Goal: Task Accomplishment & Management: Manage account settings

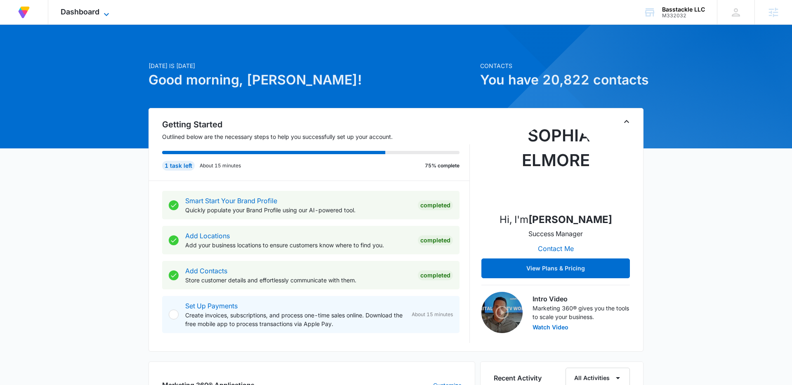
click at [106, 16] on icon at bounding box center [106, 14] width 10 height 10
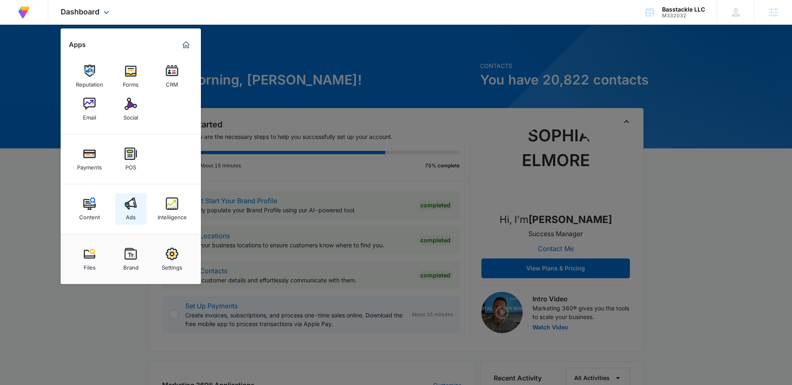
click at [136, 213] on link "Ads" at bounding box center [130, 208] width 31 height 31
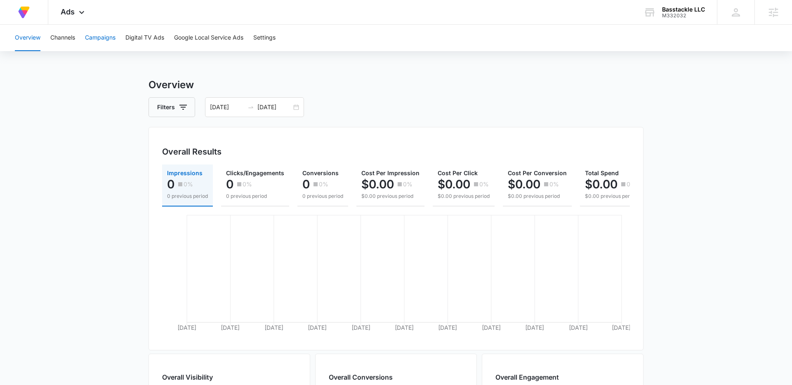
click at [104, 41] on button "Campaigns" at bounding box center [100, 38] width 31 height 26
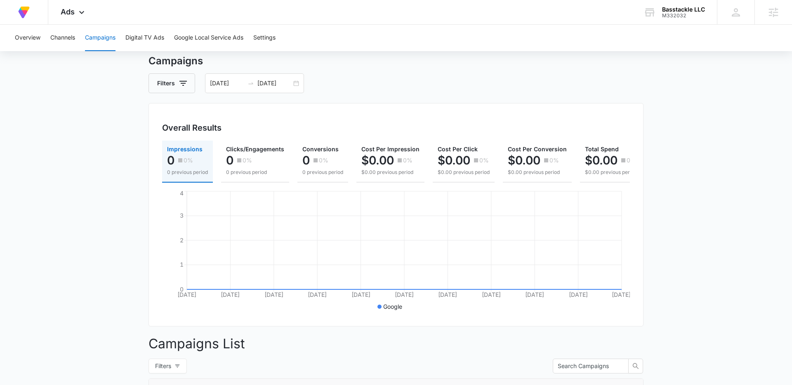
scroll to position [18, 0]
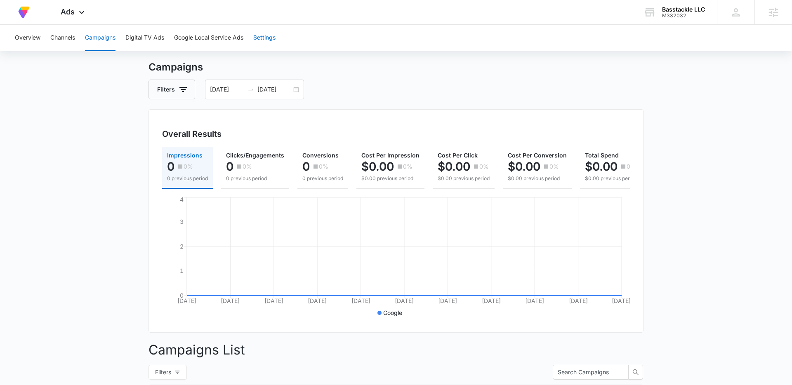
click at [261, 46] on button "Settings" at bounding box center [264, 38] width 22 height 26
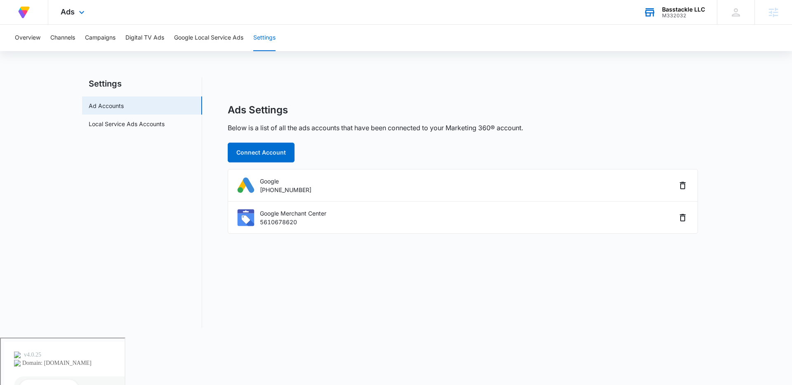
click at [672, 16] on div "M332032" at bounding box center [683, 16] width 43 height 6
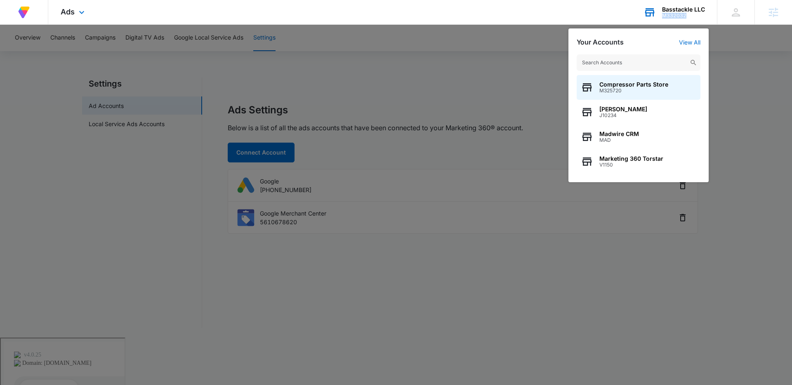
drag, startPoint x: 697, startPoint y: 18, endPoint x: 663, endPoint y: 17, distance: 33.8
click at [663, 17] on div "M332032" at bounding box center [683, 16] width 43 height 6
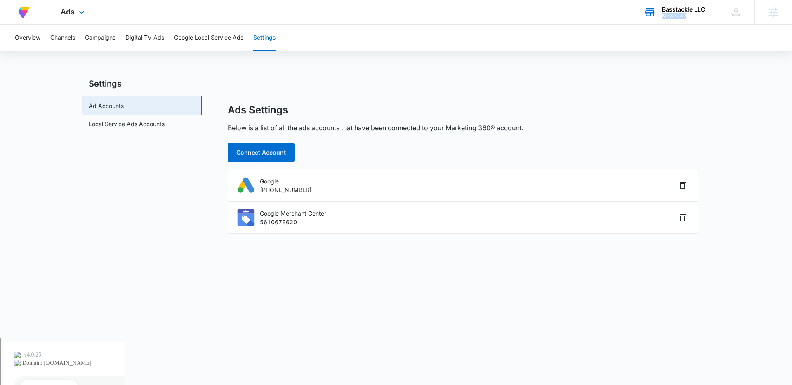
copy div "M332032"
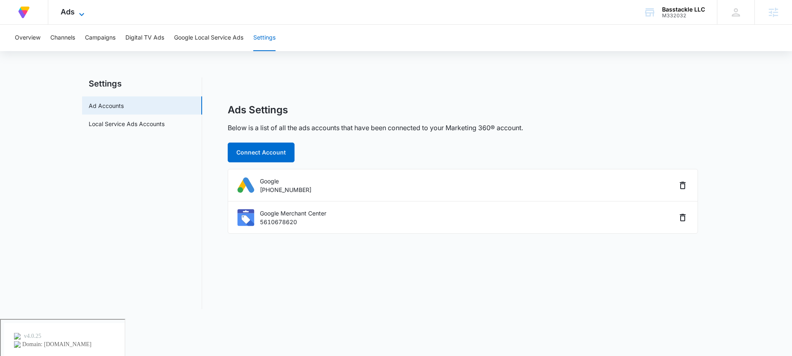
click at [81, 9] on icon at bounding box center [82, 14] width 10 height 10
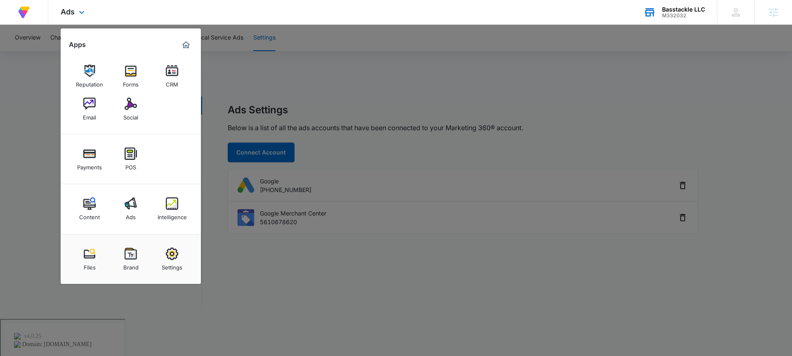
click at [678, 19] on div "Basstackle LLC M332032 Your Accounts View All" at bounding box center [674, 12] width 86 height 24
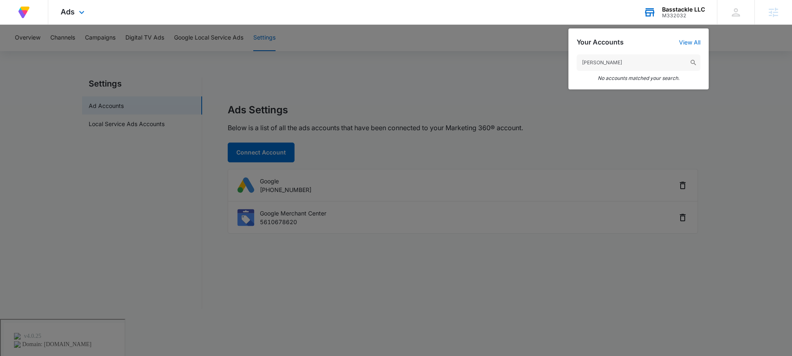
click at [617, 60] on input "ocon je" at bounding box center [639, 62] width 124 height 16
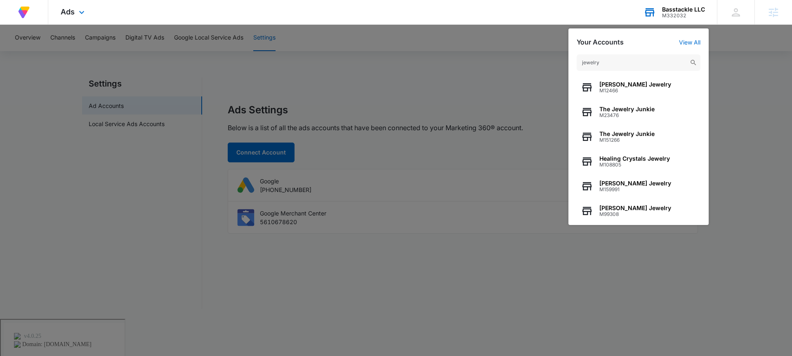
click at [609, 60] on input "jewelry" at bounding box center [639, 62] width 124 height 16
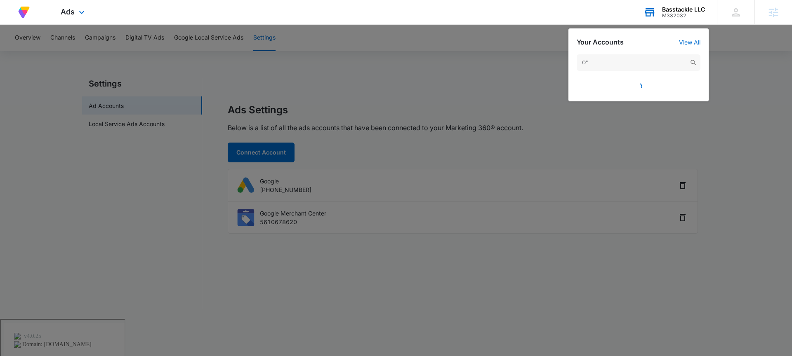
type input "O"C"
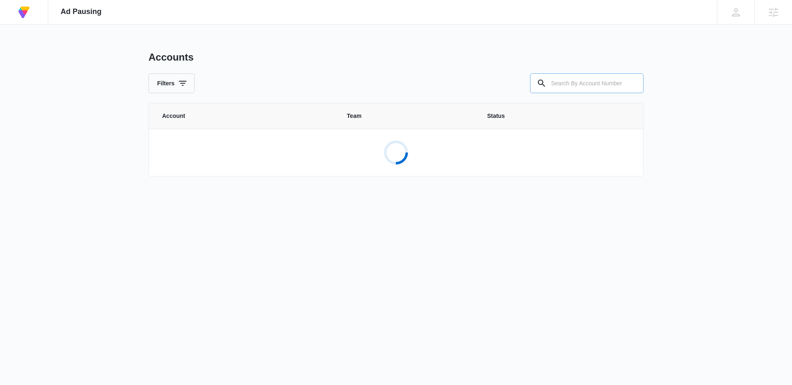
click at [568, 83] on input "text" at bounding box center [586, 83] width 113 height 20
paste input "M332032"
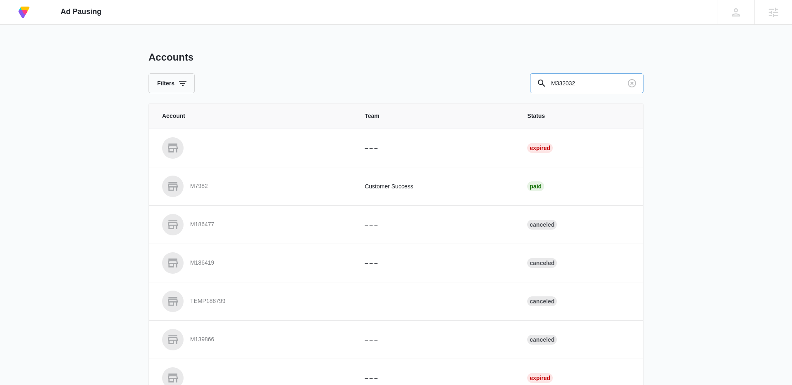
type input "M332032"
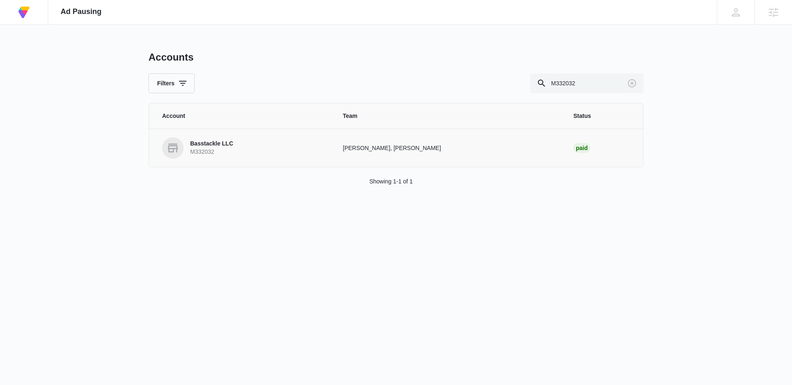
click at [209, 141] on p "Basstackle LLC" at bounding box center [211, 144] width 43 height 8
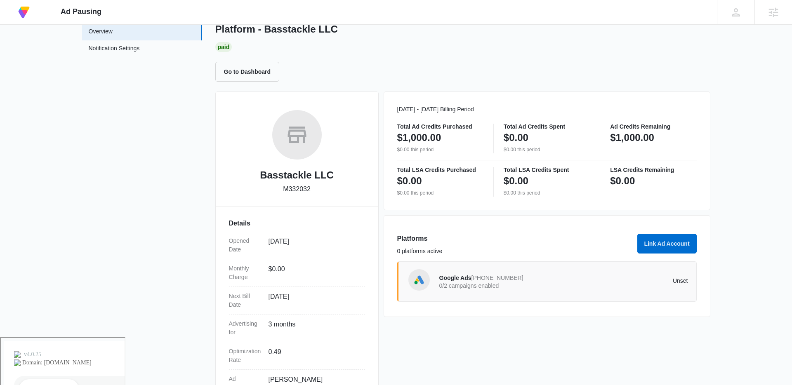
scroll to position [111, 0]
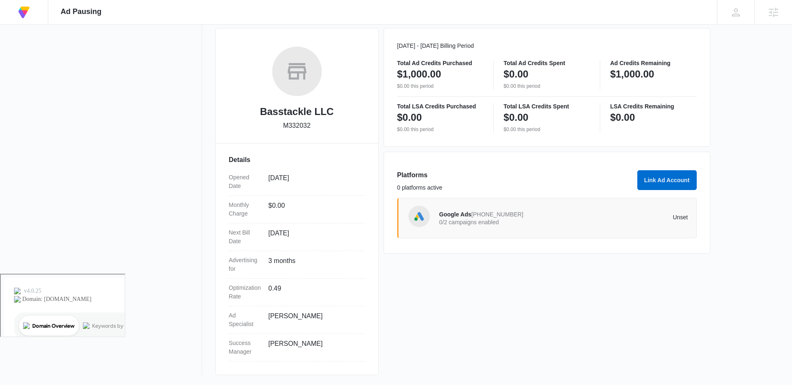
click at [450, 215] on span "Google Ads" at bounding box center [455, 214] width 32 height 7
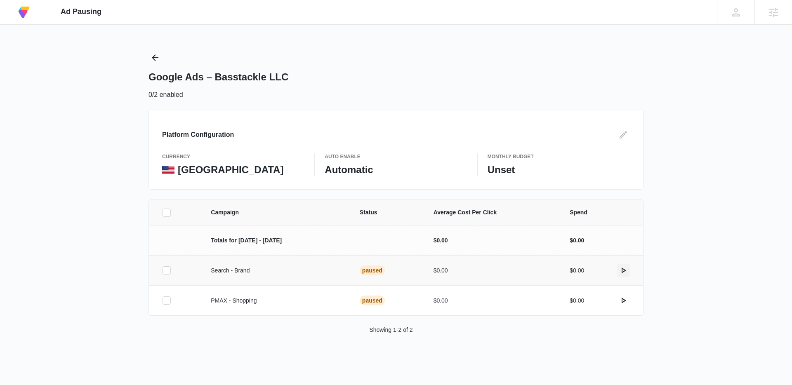
click at [624, 271] on icon "actions.activate" at bounding box center [623, 271] width 5 height 6
click at [621, 299] on icon "actions.activate" at bounding box center [623, 301] width 10 height 10
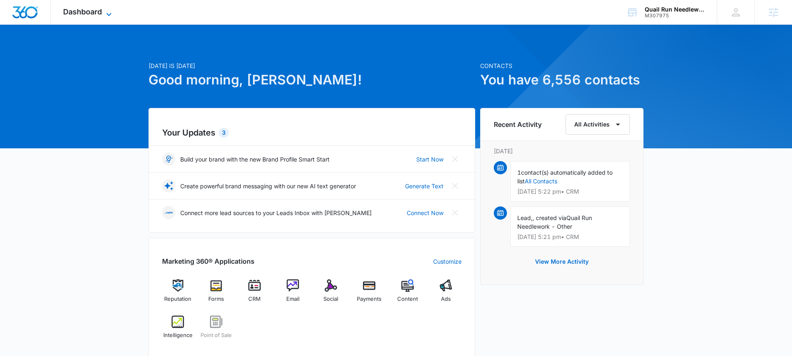
click at [96, 11] on span "Dashboard" at bounding box center [82, 11] width 39 height 9
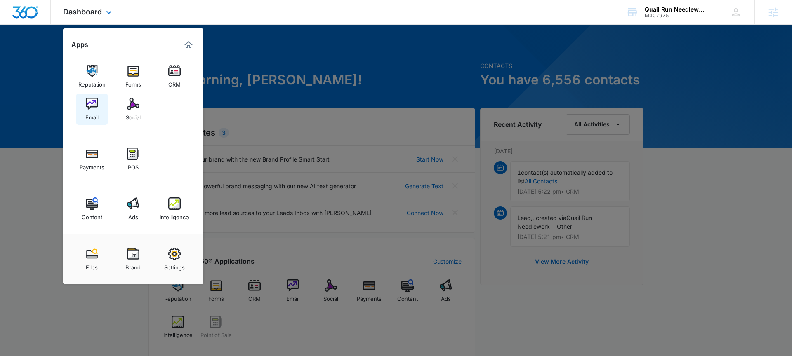
click at [97, 110] on img at bounding box center [92, 104] width 12 height 12
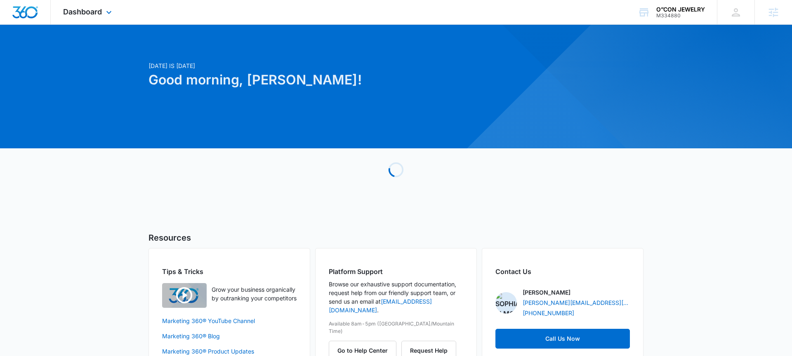
click at [94, 21] on div "Dashboard Apps Reputation Websites Forms CRM Email Social POS Content Ads Intel…" at bounding box center [88, 12] width 75 height 24
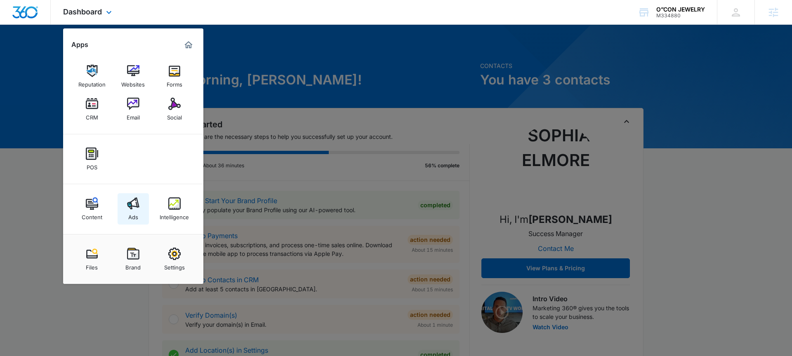
click at [120, 203] on link "Ads" at bounding box center [133, 208] width 31 height 31
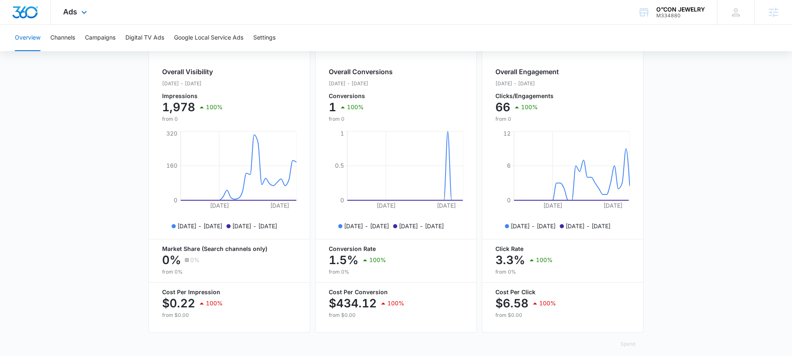
scroll to position [313, 0]
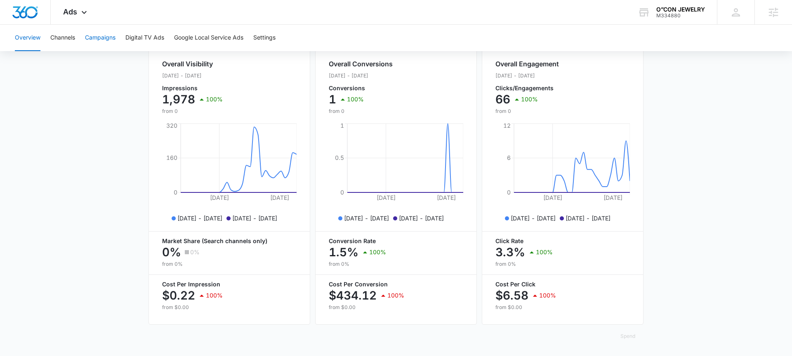
click at [106, 31] on button "Campaigns" at bounding box center [100, 38] width 31 height 26
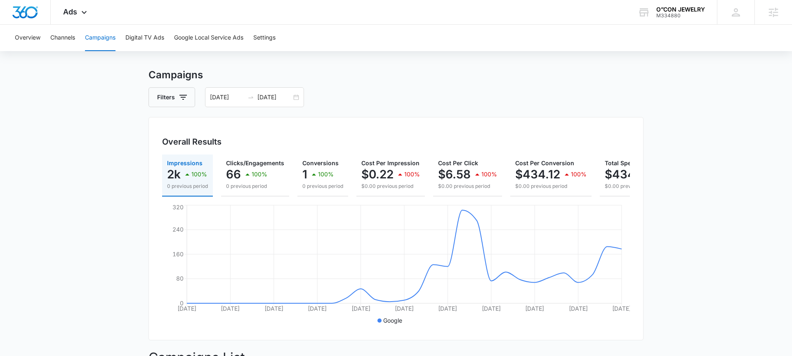
scroll to position [232, 0]
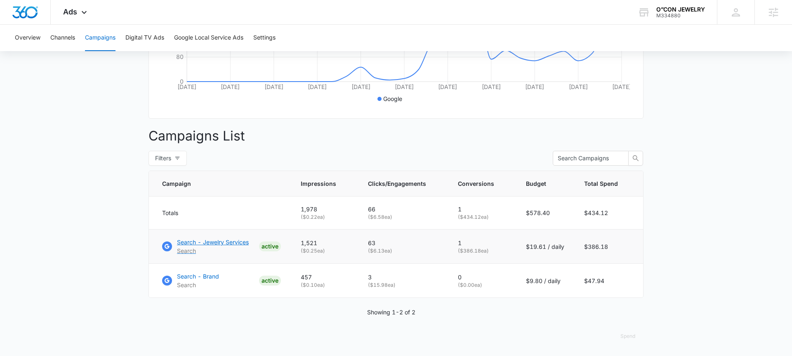
click at [214, 245] on p "Search - Jewelry Services" at bounding box center [213, 242] width 72 height 9
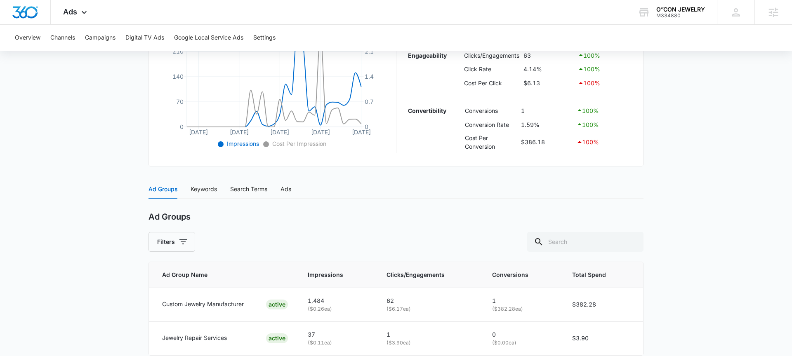
scroll to position [253, 0]
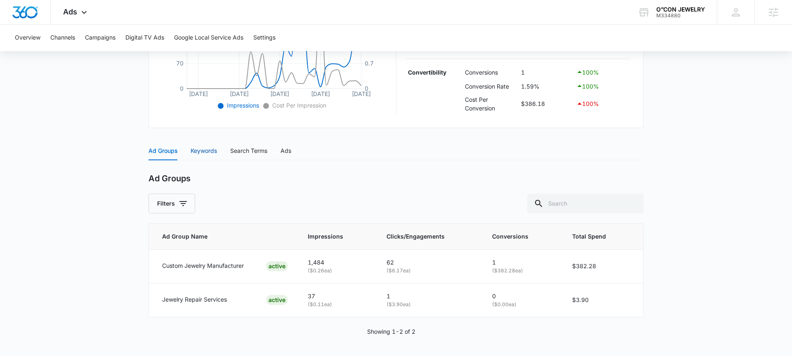
click at [209, 151] on div "Keywords" at bounding box center [204, 150] width 26 height 9
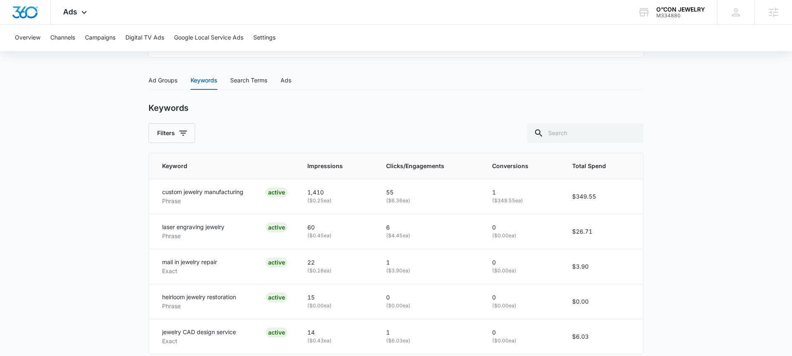
scroll to position [319, 0]
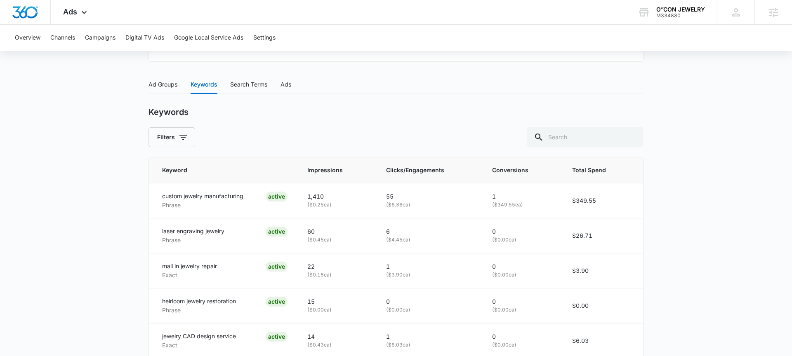
click at [165, 94] on div "Ad Groups Keywords Search Terms Ads Ad Groups Filters Ad Group Name Impressions…" at bounding box center [395, 231] width 495 height 313
click at [164, 84] on div "Ad Groups" at bounding box center [162, 84] width 29 height 9
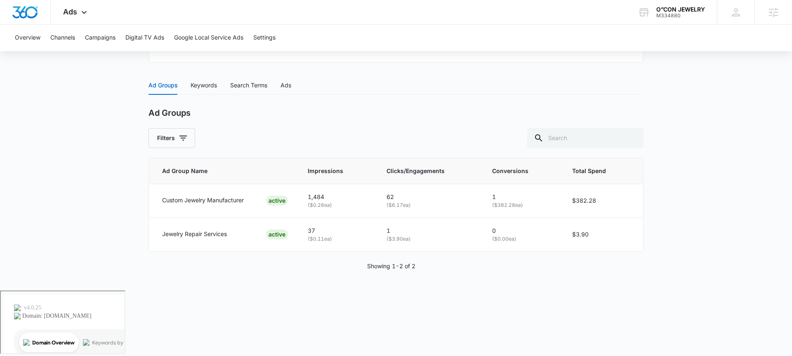
scroll to position [253, 0]
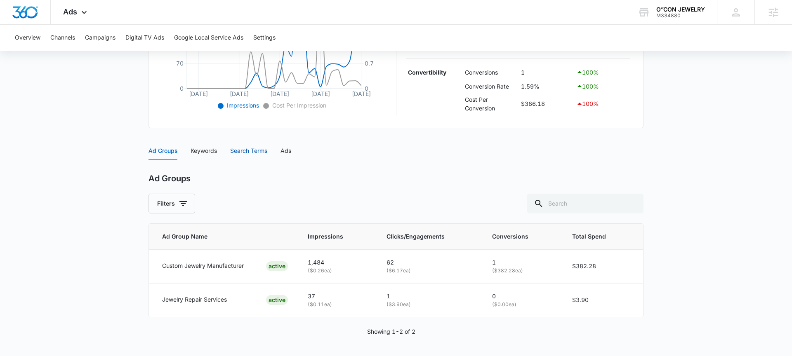
click at [235, 153] on div "Search Terms" at bounding box center [248, 150] width 37 height 9
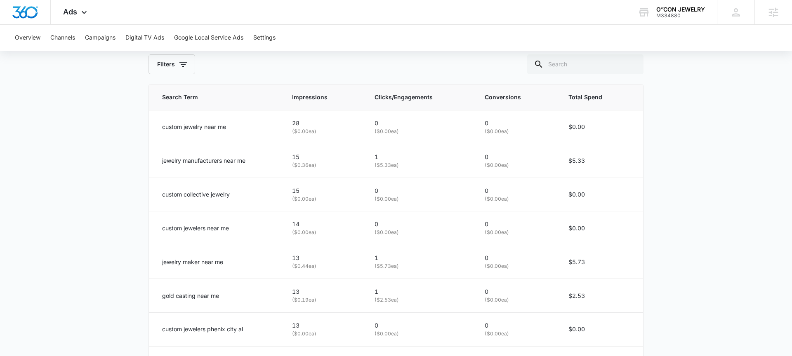
scroll to position [389, 0]
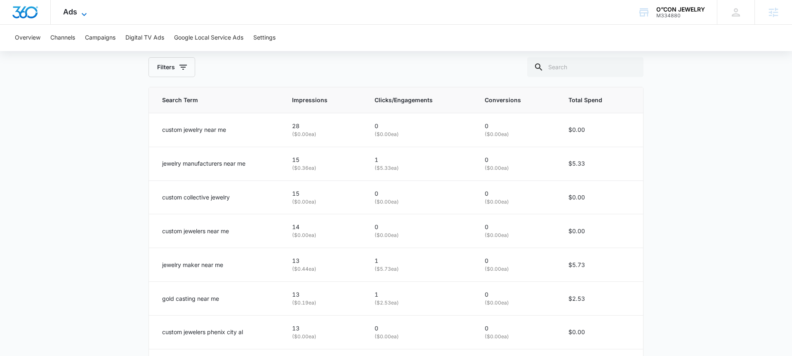
click at [82, 14] on icon at bounding box center [84, 14] width 10 height 10
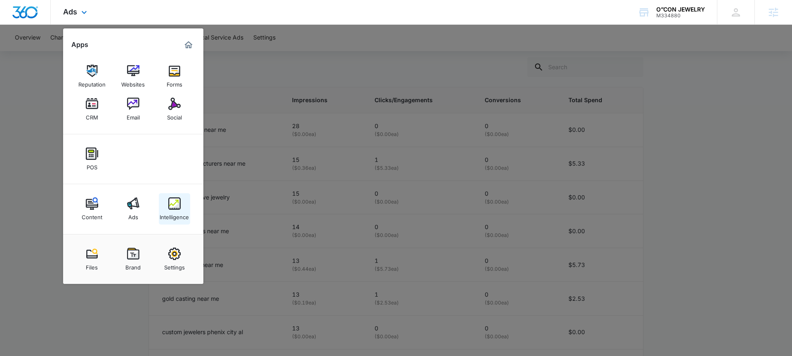
click at [170, 210] on div "Intelligence" at bounding box center [174, 215] width 29 height 11
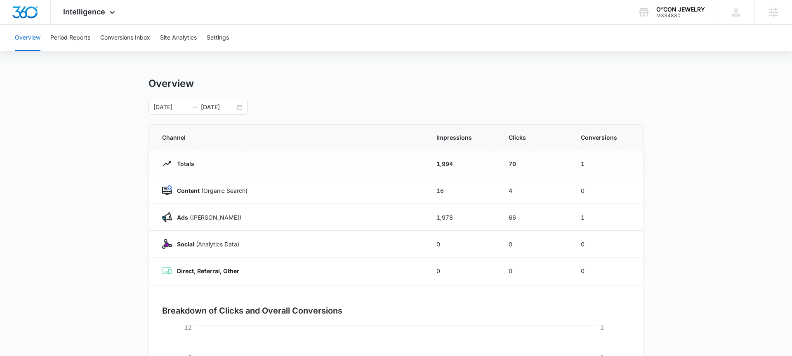
scroll to position [154, 0]
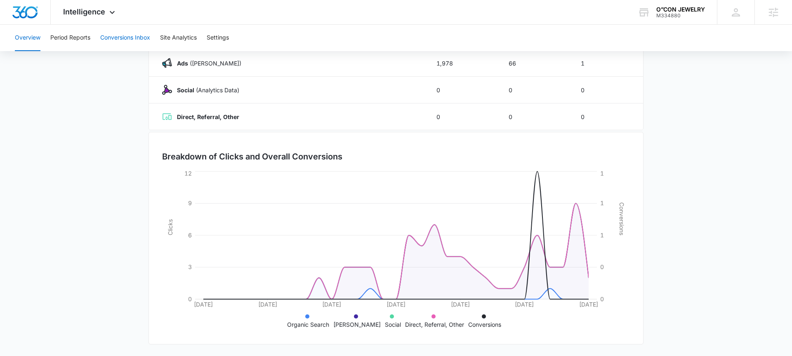
click at [132, 33] on button "Conversions Inbox" at bounding box center [125, 38] width 50 height 26
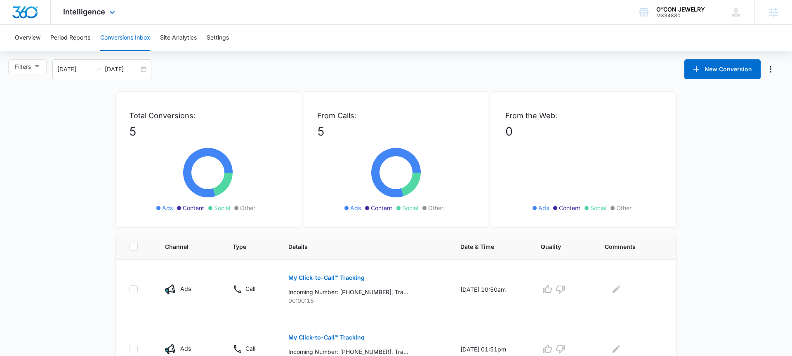
click at [77, 5] on div "Intelligence Apps Reputation Websites Forms CRM Email Social POS Content Ads In…" at bounding box center [90, 12] width 79 height 24
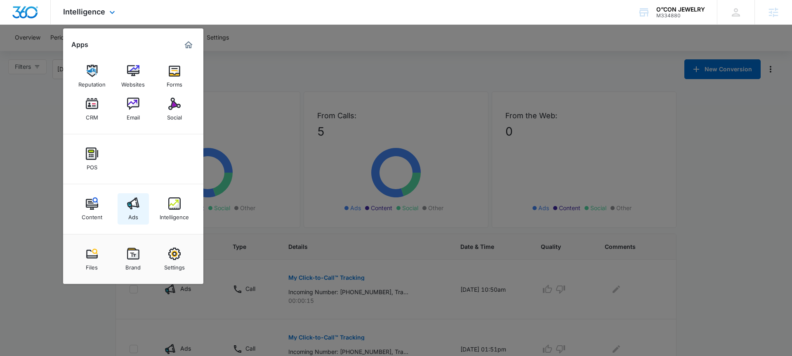
click at [128, 216] on div "Ads" at bounding box center [133, 215] width 10 height 11
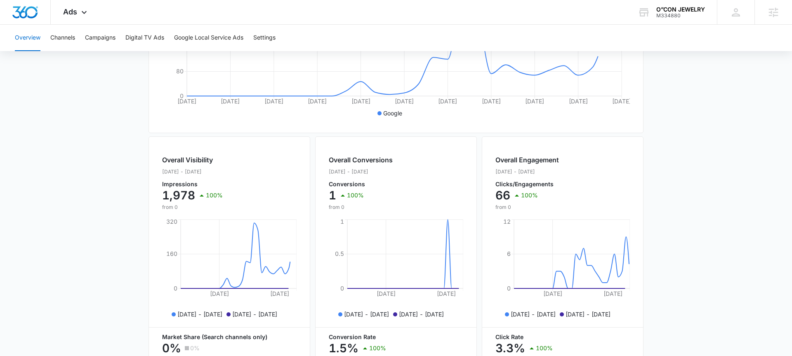
scroll to position [313, 0]
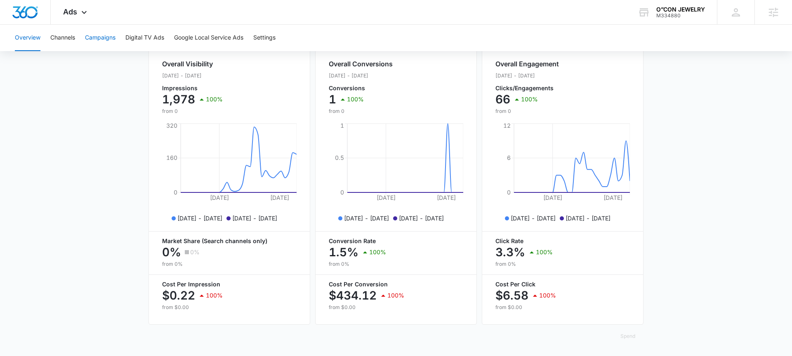
click at [101, 38] on button "Campaigns" at bounding box center [100, 38] width 31 height 26
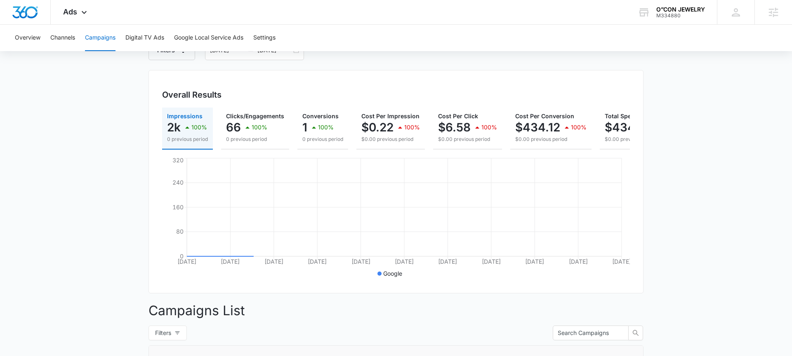
scroll to position [232, 0]
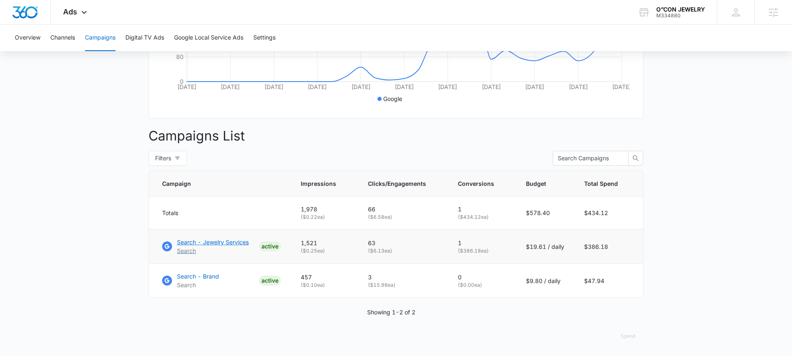
click at [199, 242] on p "Search - Jewelry Services" at bounding box center [213, 242] width 72 height 9
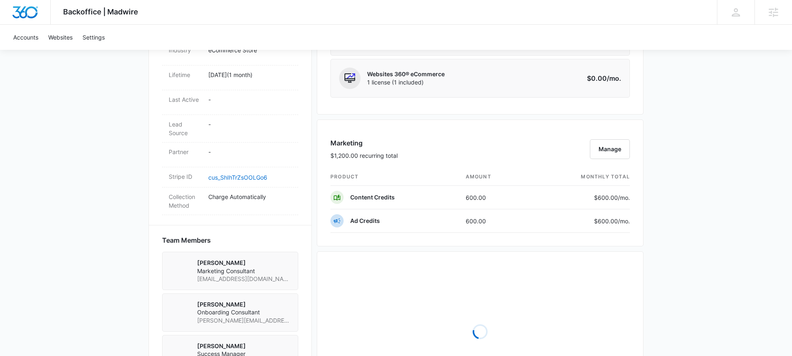
scroll to position [412, 0]
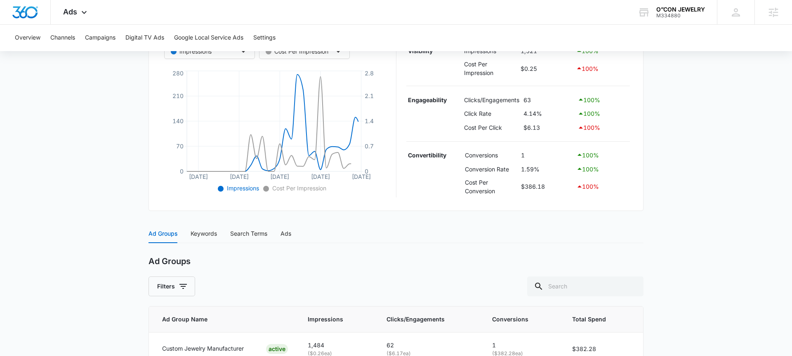
scroll to position [253, 0]
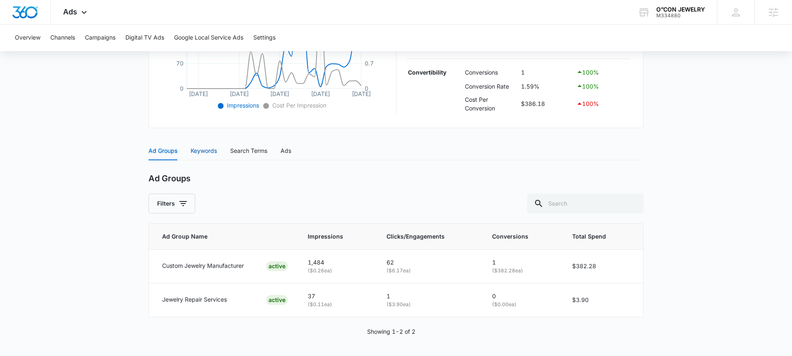
click at [206, 152] on div "Keywords" at bounding box center [204, 150] width 26 height 9
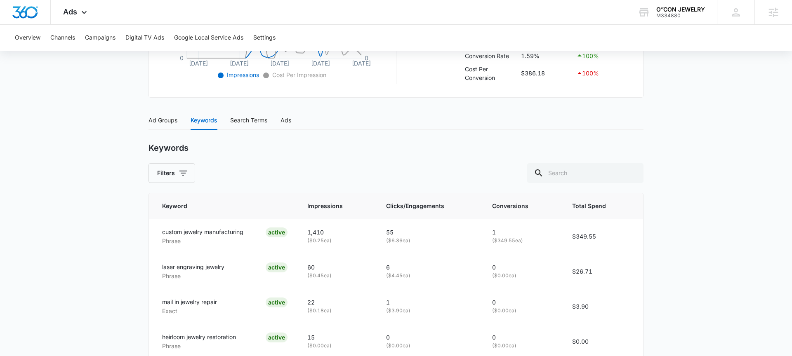
scroll to position [360, 0]
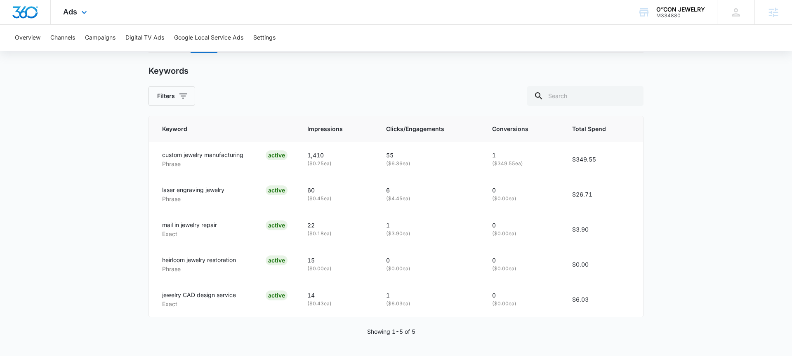
click at [88, 4] on div "Ads Apps Reputation Websites Forms CRM Email Social POS Content Ads Intelligenc…" at bounding box center [76, 12] width 51 height 24
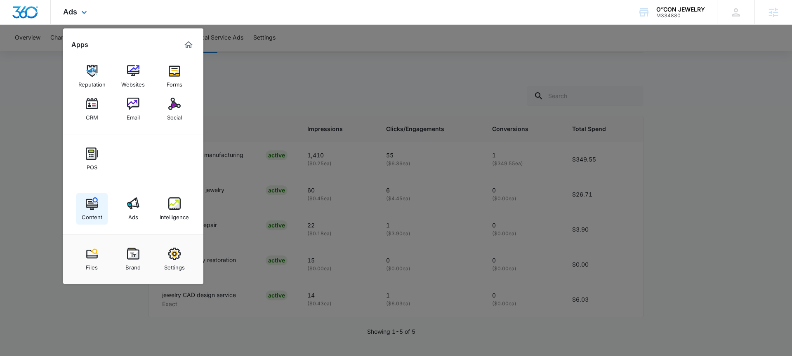
click at [88, 208] on img at bounding box center [92, 204] width 12 height 12
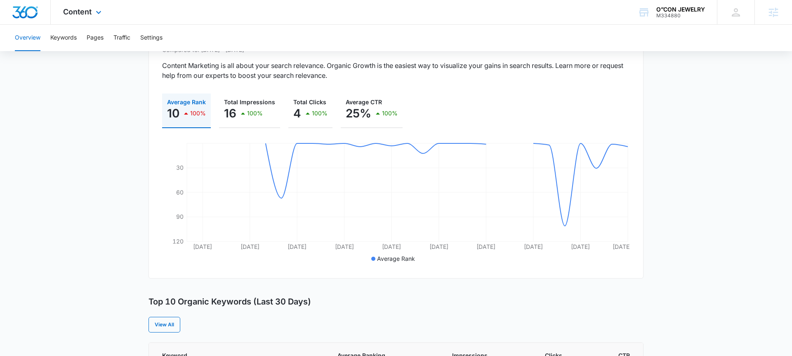
scroll to position [88, 0]
click at [98, 12] on icon at bounding box center [99, 14] width 10 height 10
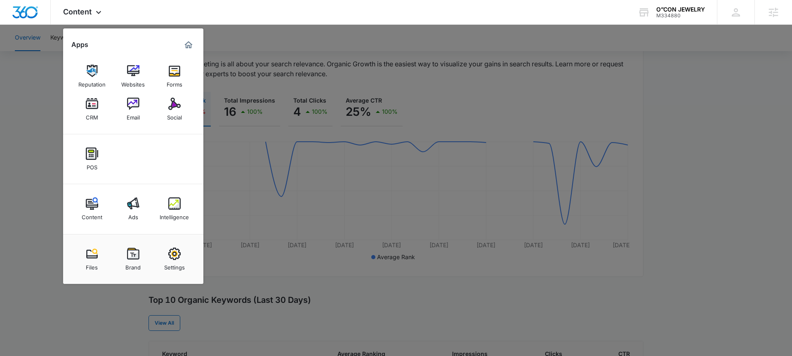
click at [28, 96] on div at bounding box center [396, 178] width 792 height 356
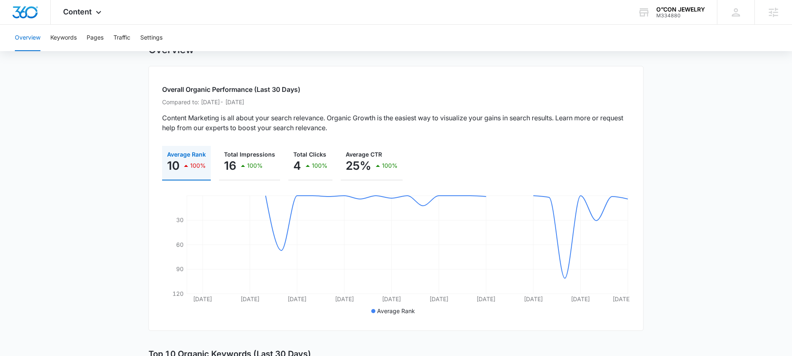
scroll to position [0, 0]
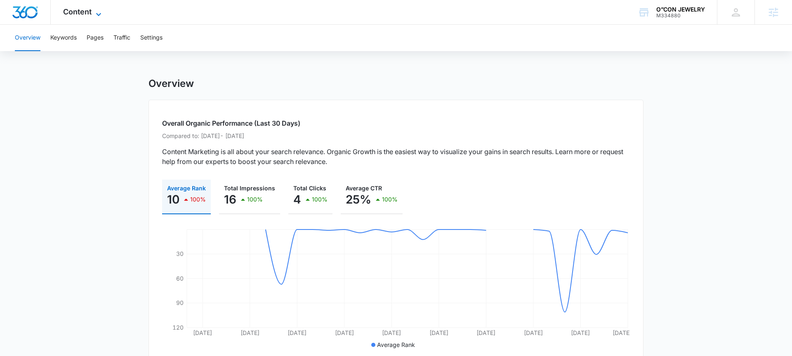
click at [72, 12] on span "Content" at bounding box center [77, 11] width 28 height 9
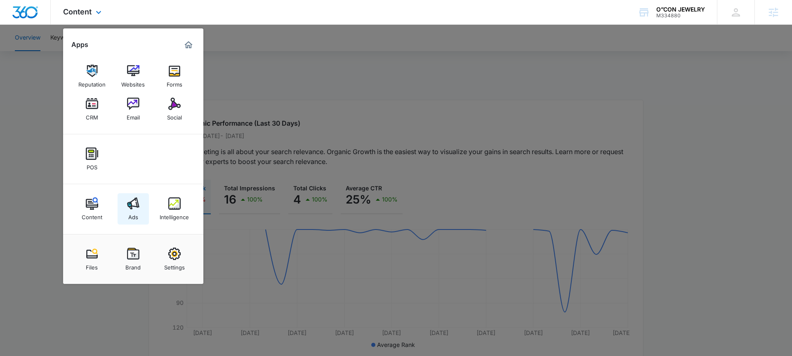
click at [127, 209] on img at bounding box center [133, 204] width 12 height 12
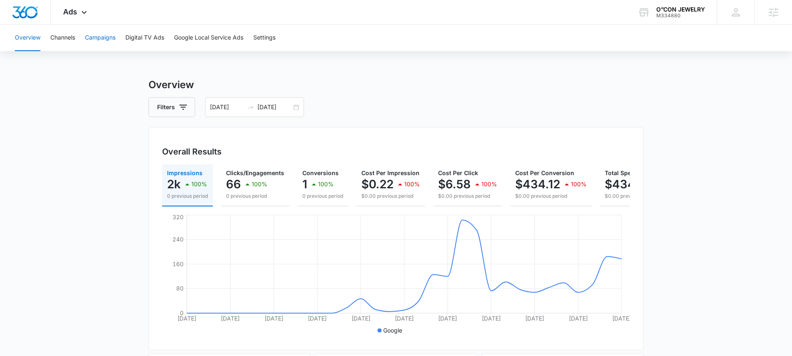
click at [108, 38] on button "Campaigns" at bounding box center [100, 38] width 31 height 26
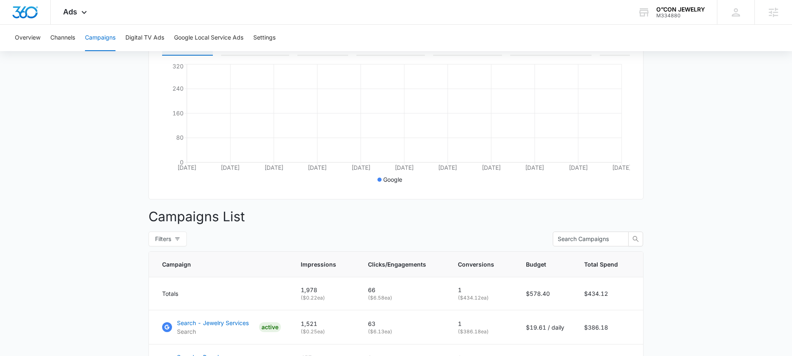
scroll to position [232, 0]
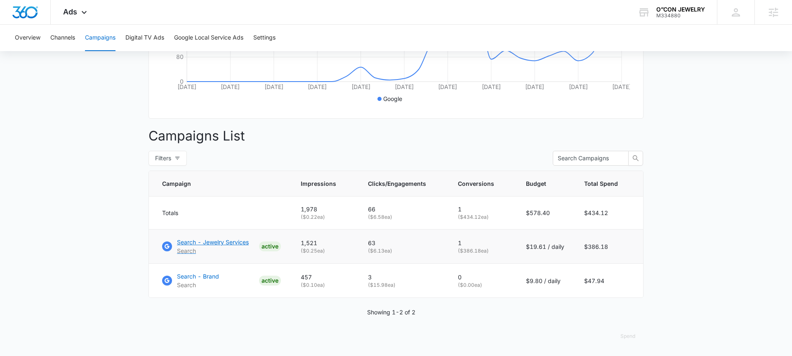
click at [227, 242] on p "Search - Jewelry Services" at bounding box center [213, 242] width 72 height 9
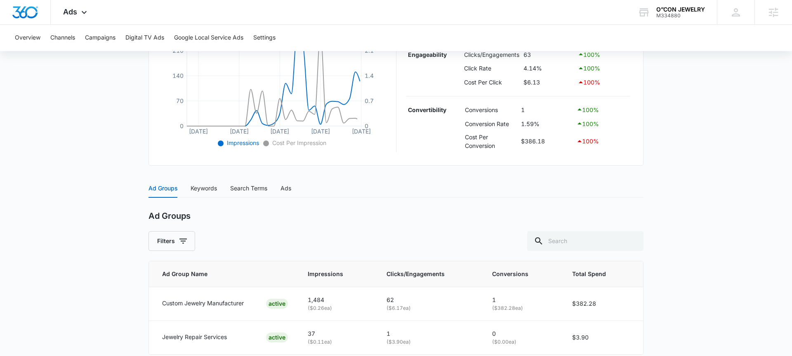
scroll to position [253, 0]
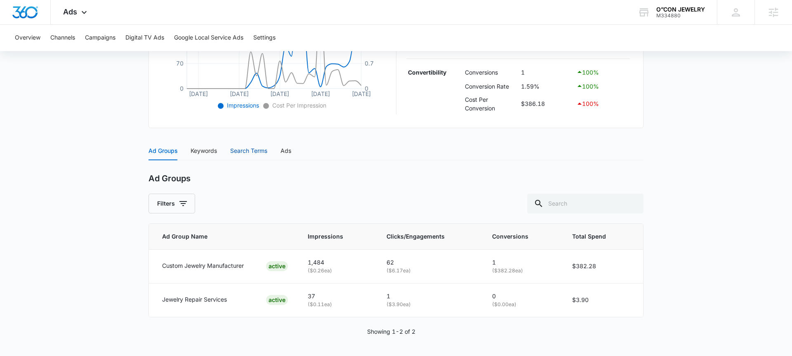
click at [249, 149] on div "Search Terms" at bounding box center [248, 150] width 37 height 9
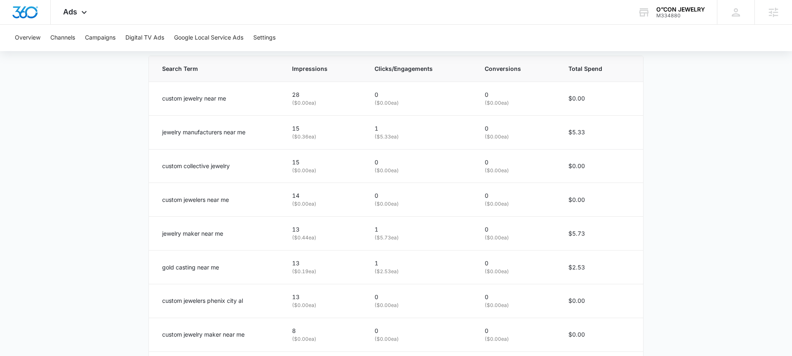
scroll to position [343, 0]
